Goal: Find specific fact: Find contact information

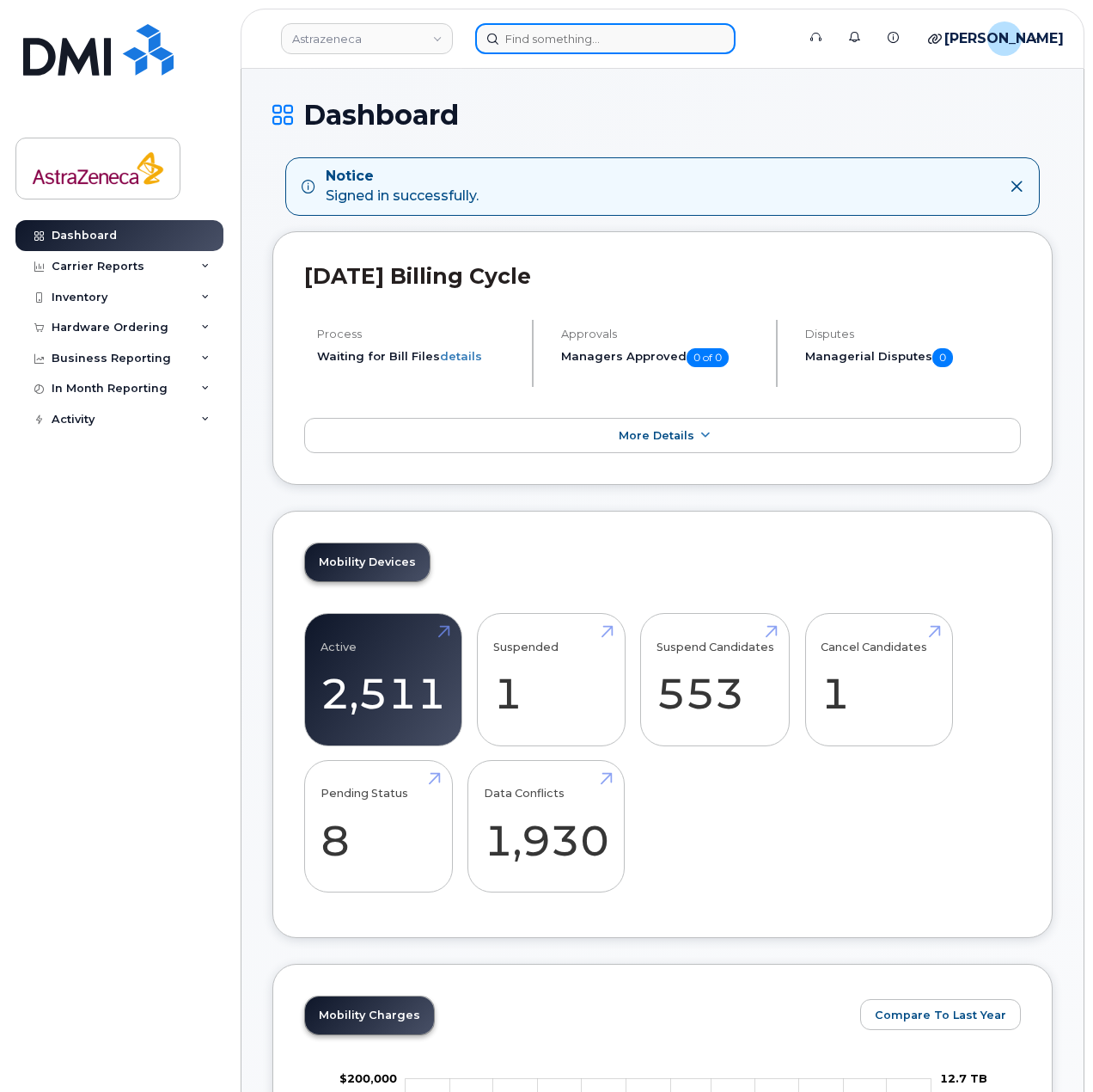
click at [589, 50] on input at bounding box center [606, 39] width 261 height 31
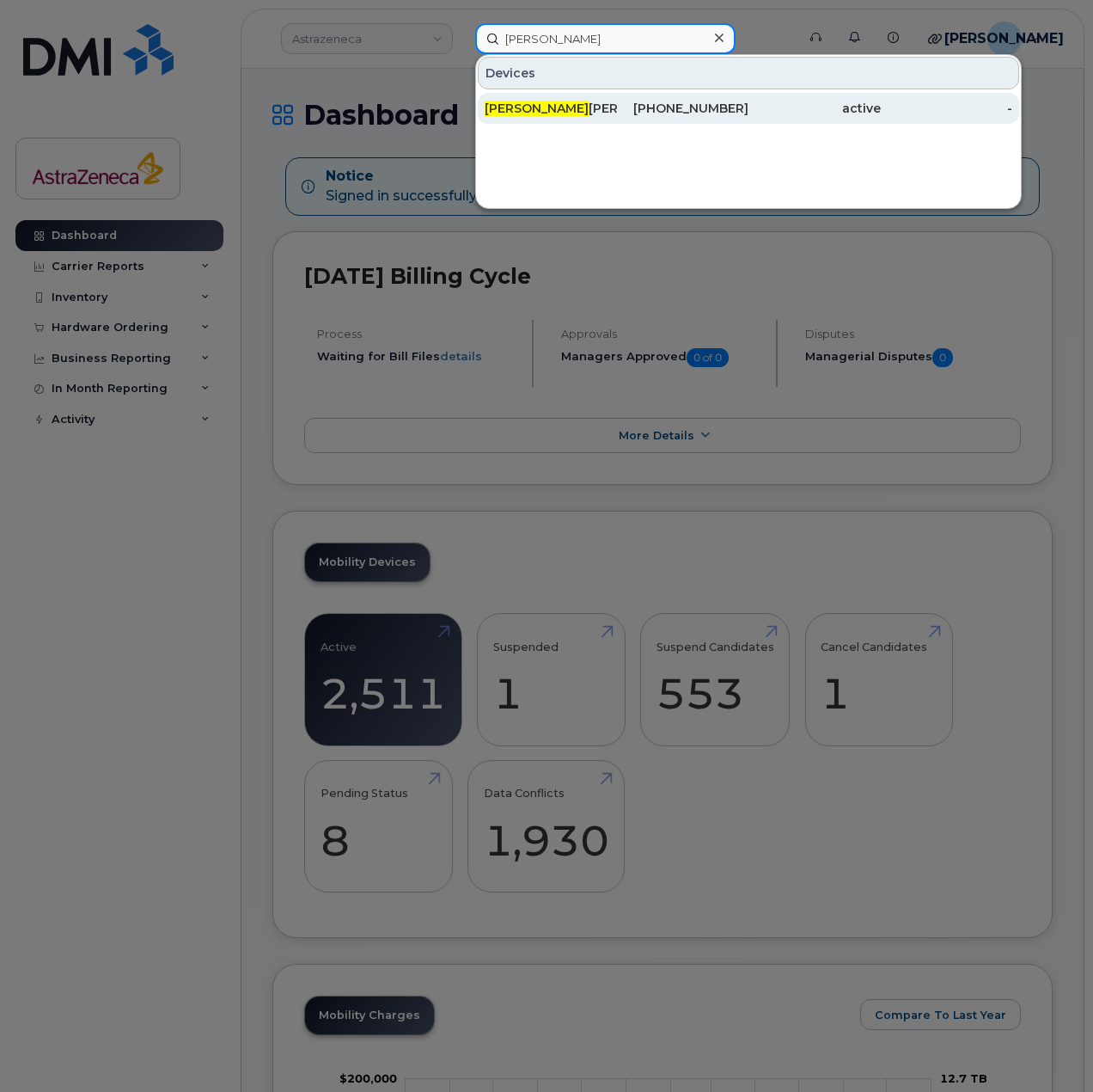
type input "harrison"
click at [749, 98] on div "437-961-8416" at bounding box center [814, 108] width 132 height 31
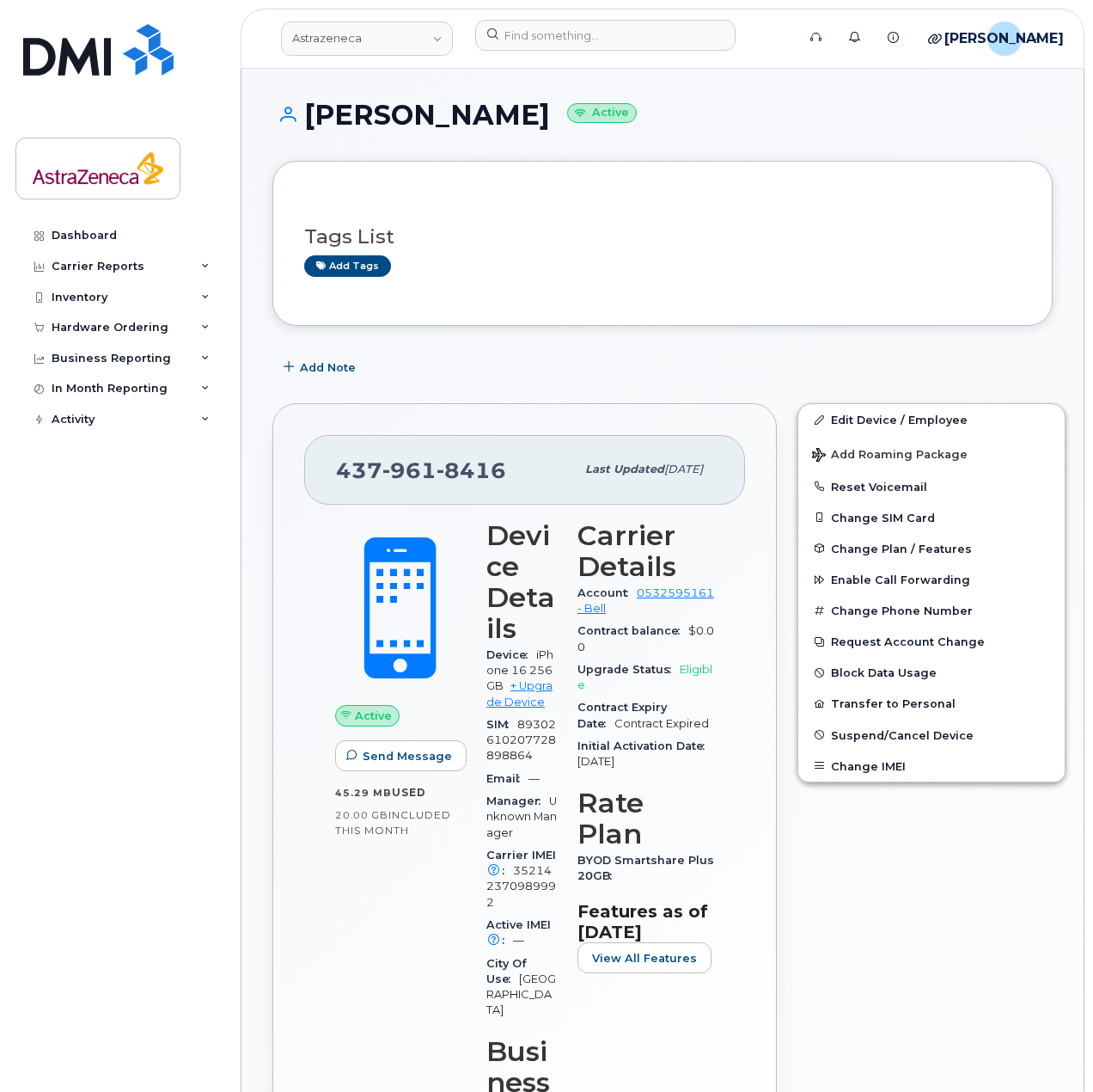
click at [532, 363] on div "Add Note" at bounding box center [662, 367] width 780 height 31
